Goal: Find specific page/section: Find specific page/section

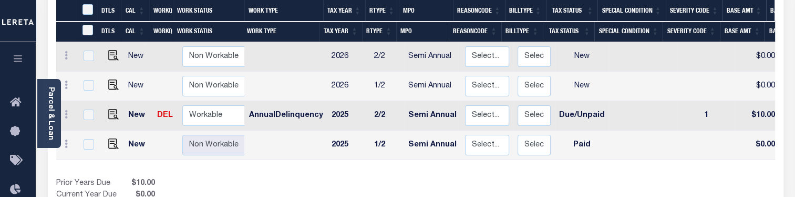
scroll to position [0, 137]
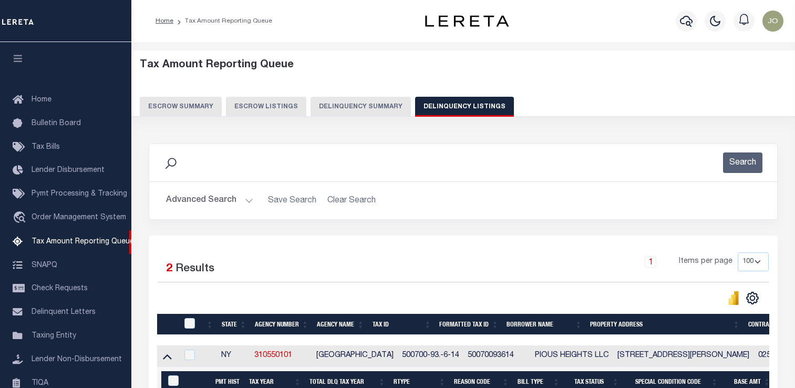
select select "100"
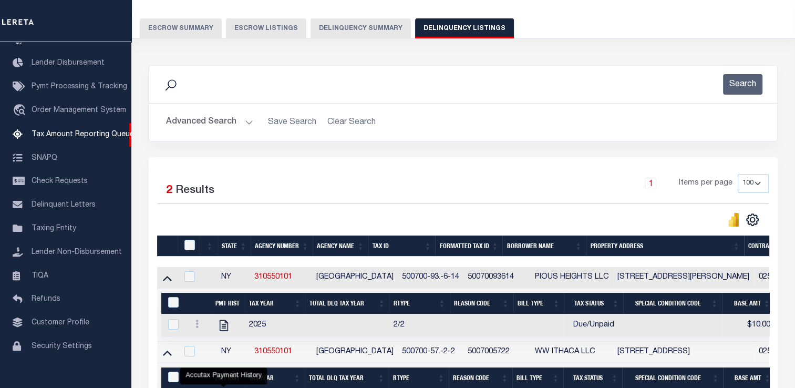
scroll to position [26, 0]
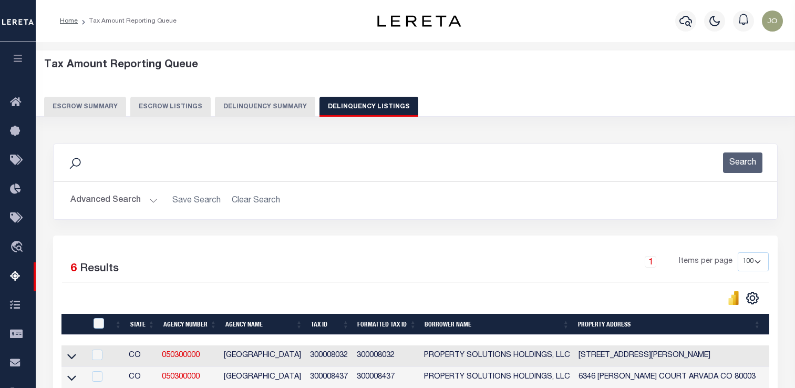
select select "100"
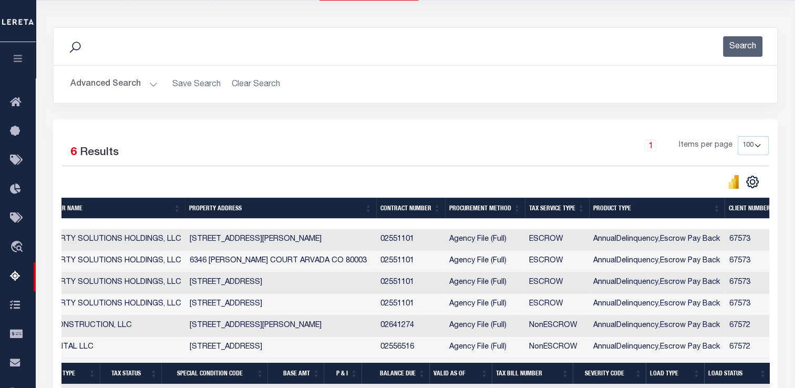
scroll to position [0, 342]
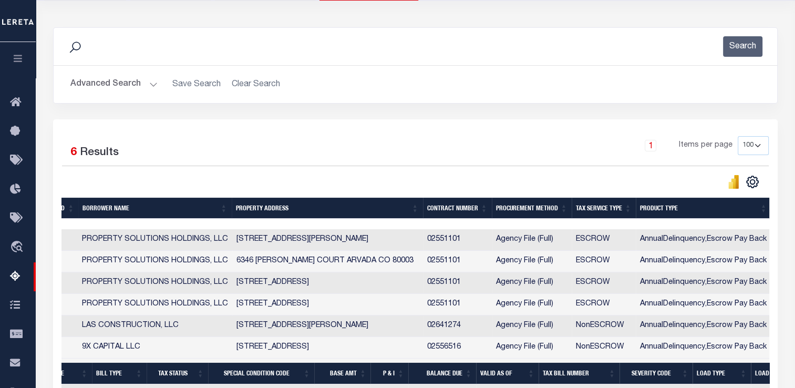
click at [522, 96] on div "Advanced Search Save Search Clear Search State In" at bounding box center [416, 84] width 724 height 37
